Goal: Find specific page/section: Find specific page/section

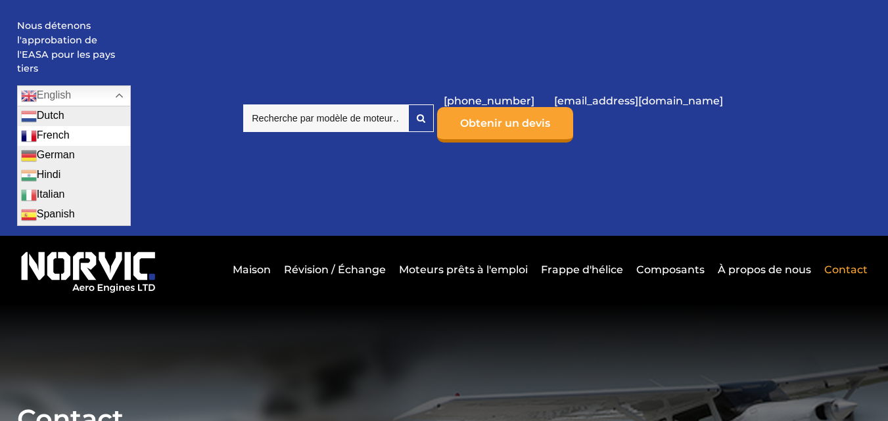
click at [130, 126] on link "French" at bounding box center [74, 136] width 112 height 20
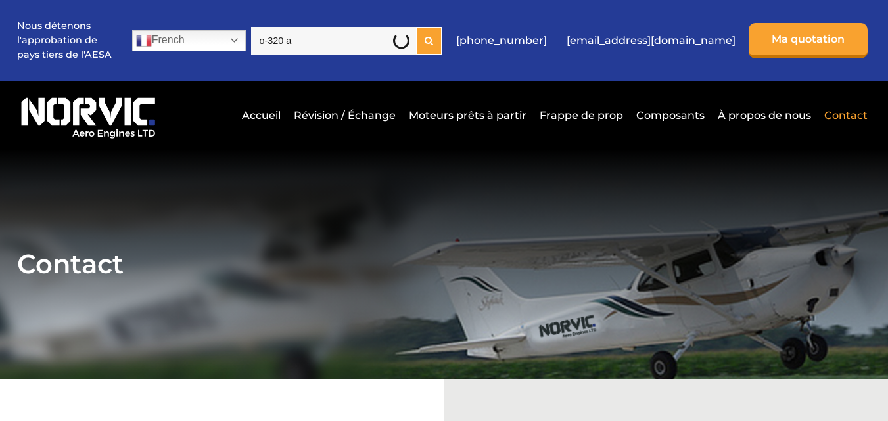
click at [441, 35] on div at bounding box center [429, 41] width 24 height 26
click at [299, 38] on input "o-320 a" at bounding box center [333, 41] width 165 height 28
type input "O-320 a"
click at [352, 42] on input "O-320 a" at bounding box center [333, 41] width 165 height 28
